Goal: Task Accomplishment & Management: Manage account settings

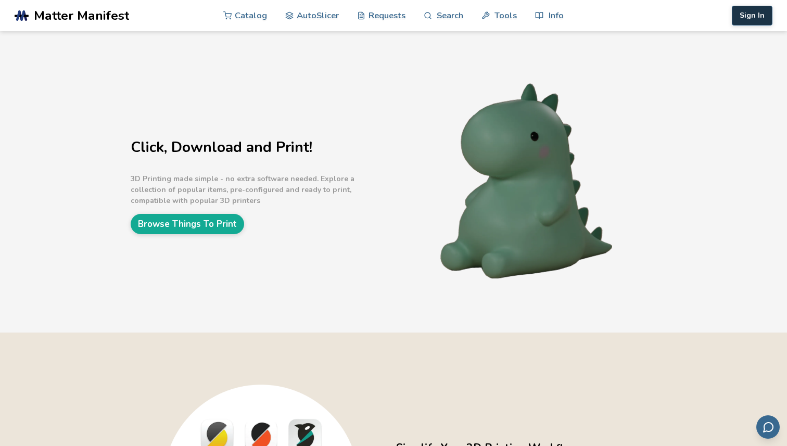
click at [754, 15] on button "Sign In" at bounding box center [751, 16] width 41 height 20
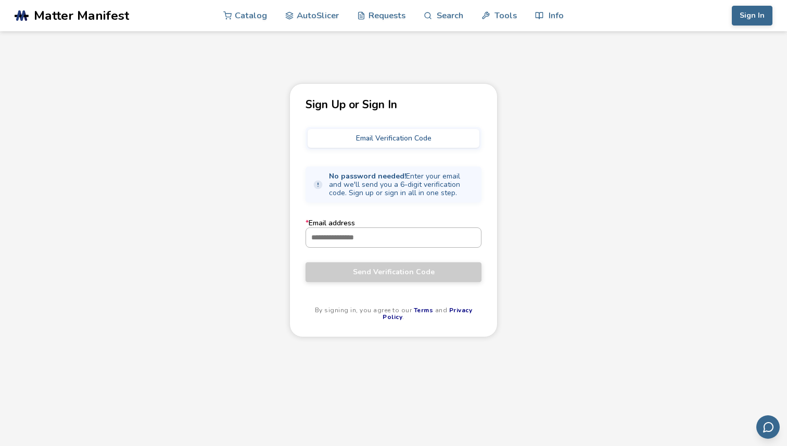
click at [412, 233] on input "* Email address" at bounding box center [393, 237] width 175 height 19
type input "**********"
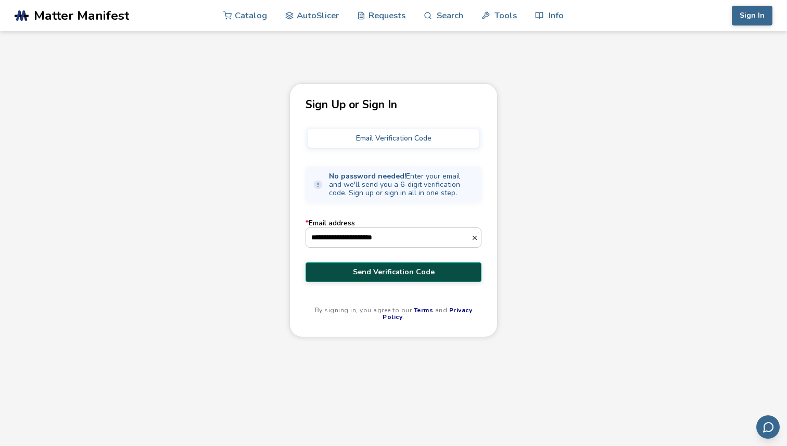
click at [394, 274] on span "Send Verification Code" at bounding box center [393, 272] width 160 height 8
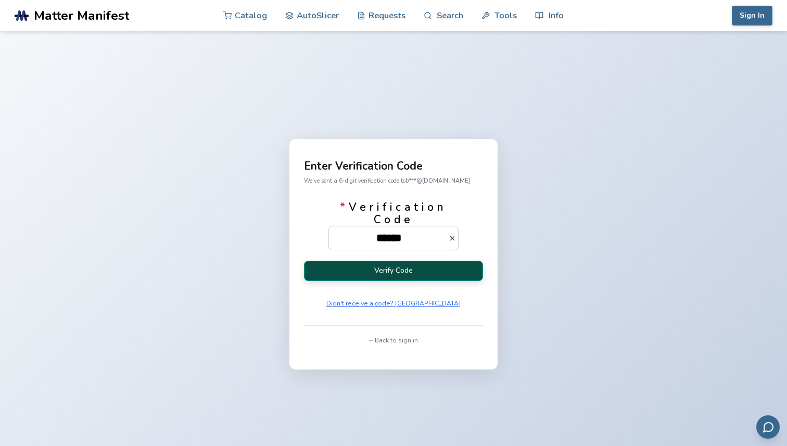
type input "******"
click at [396, 270] on button "Verify Code" at bounding box center [393, 271] width 179 height 20
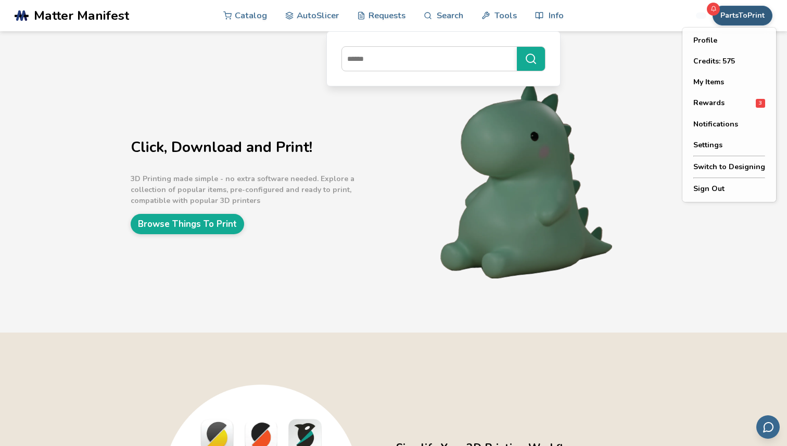
click at [745, 23] on button "PartsToPrint" at bounding box center [742, 16] width 60 height 20
click at [713, 170] on button "Switch to Designing" at bounding box center [729, 167] width 88 height 21
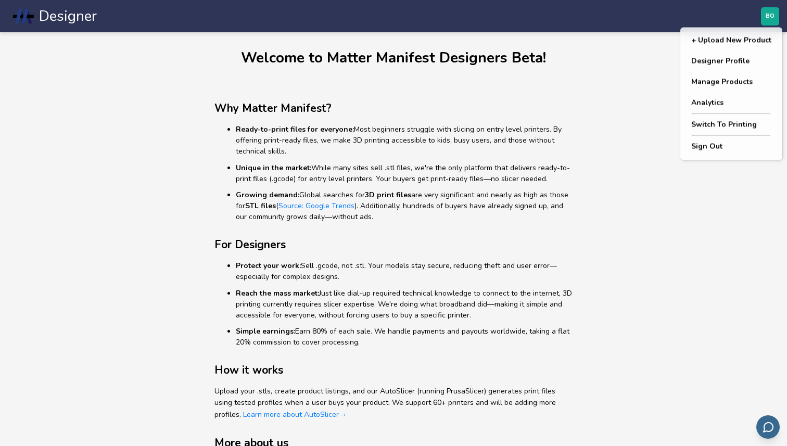
click at [770, 17] on span "BO" at bounding box center [769, 16] width 9 height 7
click at [745, 79] on button "Manage Products" at bounding box center [731, 82] width 97 height 21
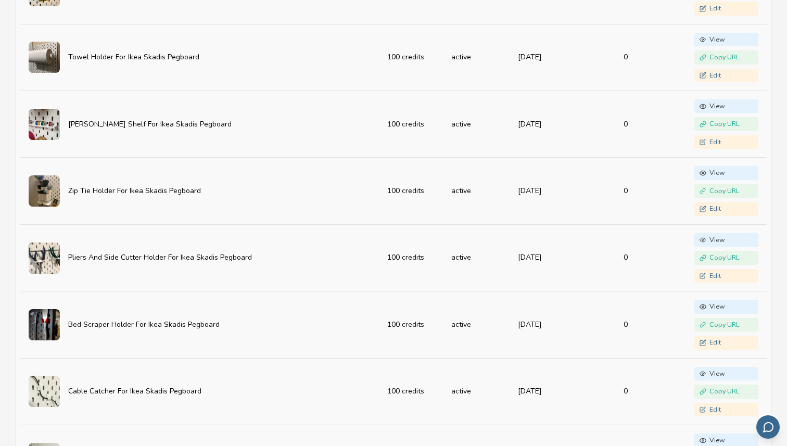
scroll to position [1156, 0]
